Goal: Information Seeking & Learning: Learn about a topic

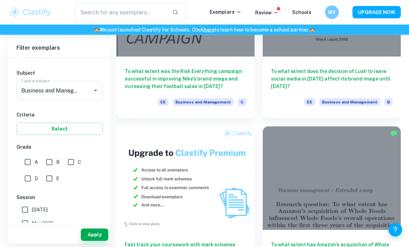
scroll to position [480, 0]
click at [51, 162] on input "B" at bounding box center [49, 162] width 14 height 14
checkbox input "true"
click at [26, 164] on input "A" at bounding box center [28, 162] width 14 height 14
checkbox input "true"
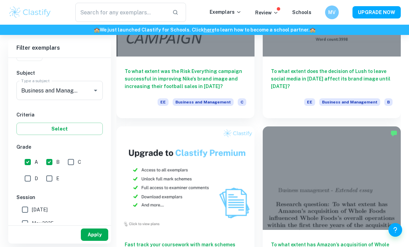
click at [97, 241] on button "Apply" at bounding box center [94, 234] width 27 height 12
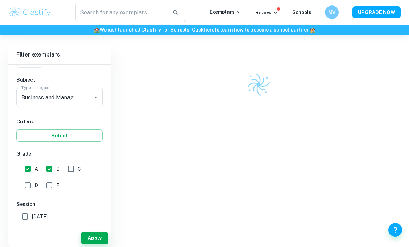
scroll to position [38, 0]
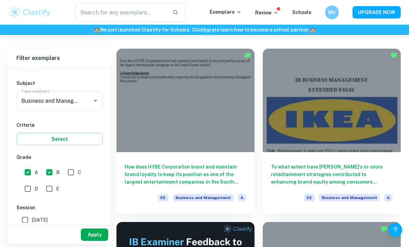
click at [95, 241] on button "Apply" at bounding box center [94, 234] width 27 height 12
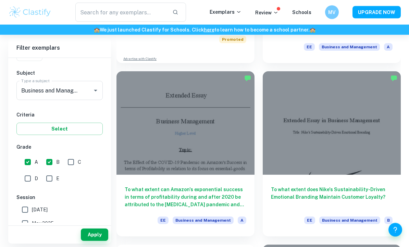
scroll to position [363, 0]
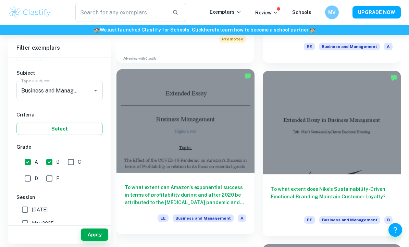
click at [148, 191] on h6 "To what extent can Amazon's exponential success in terms of profitability durin…" at bounding box center [185, 194] width 121 height 23
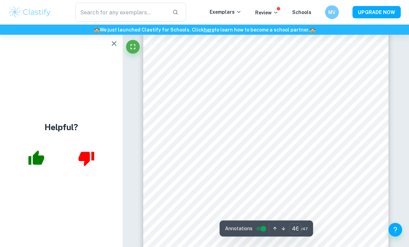
scroll to position [14830, 0]
type input "1"
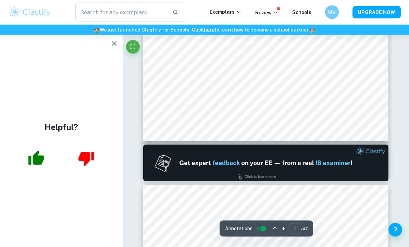
scroll to position [0, 0]
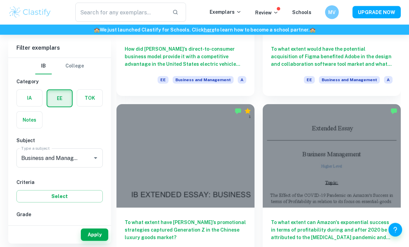
scroll to position [1369, 0]
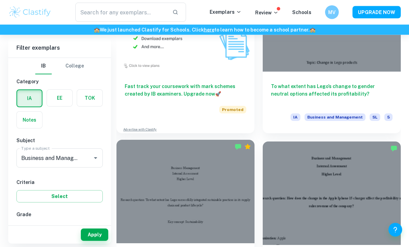
scroll to position [783, 0]
